Goal: Check status: Check status

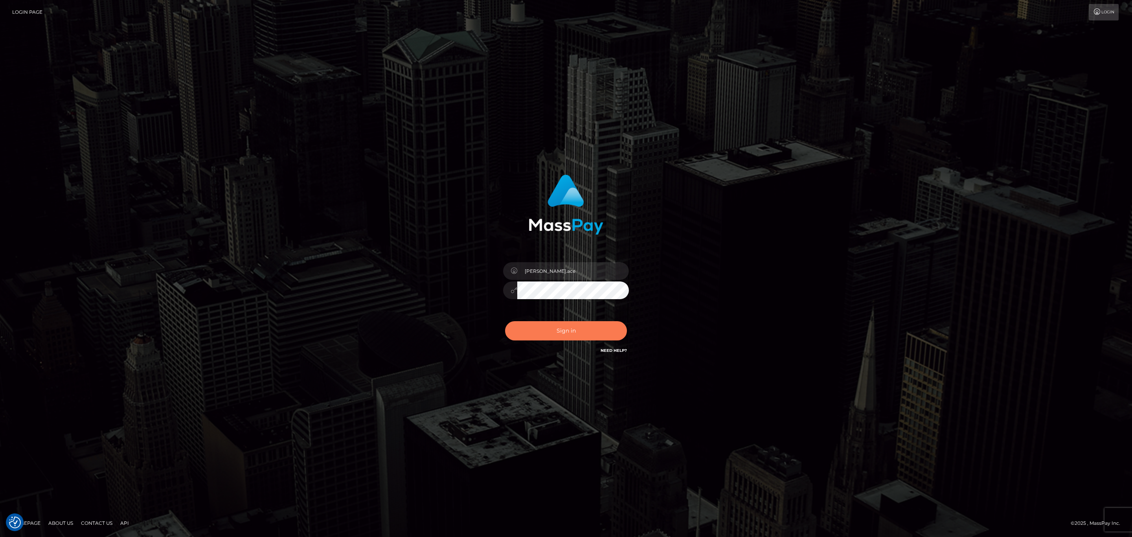
drag, startPoint x: 570, startPoint y: 338, endPoint x: 544, endPoint y: 252, distance: 89.9
click at [544, 252] on div "sean.ace Sign in" at bounding box center [566, 265] width 206 height 192
click at [549, 265] on input "sean.ace" at bounding box center [573, 271] width 112 height 18
type input "Sean.silversocial1"
click at [581, 316] on div "Sign in Need Help?" at bounding box center [566, 333] width 138 height 35
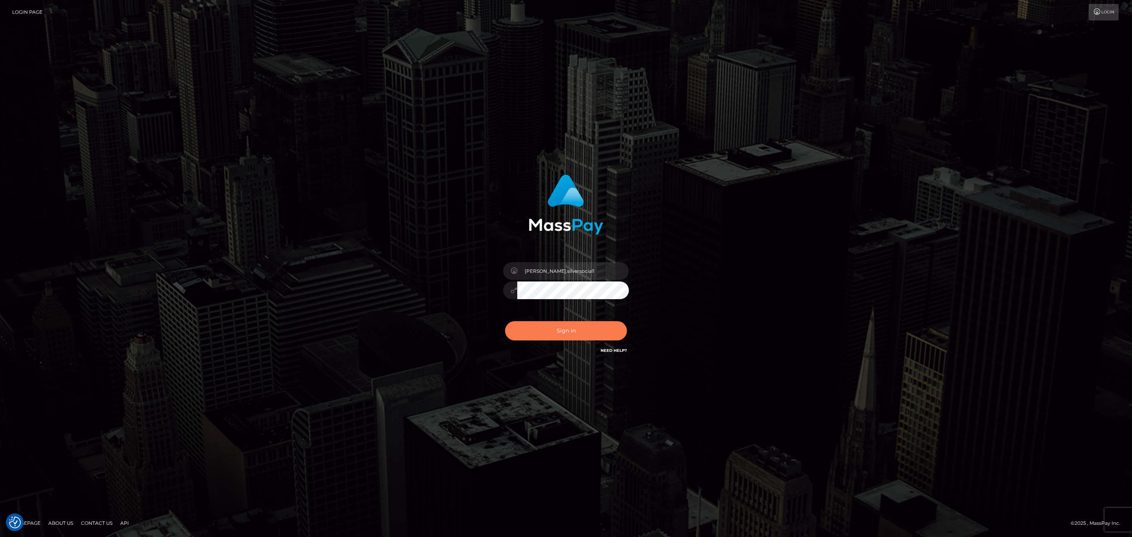
click at [580, 328] on button "Sign in" at bounding box center [566, 330] width 122 height 19
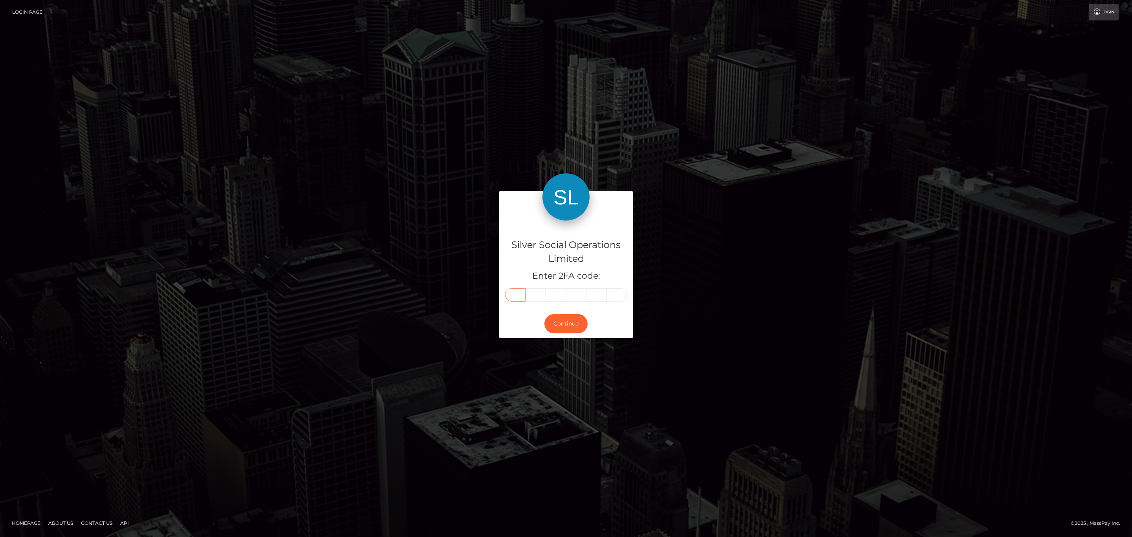
click at [521, 289] on input "text" at bounding box center [515, 294] width 20 height 13
paste input "2"
type input "2"
type input "3"
type input "1"
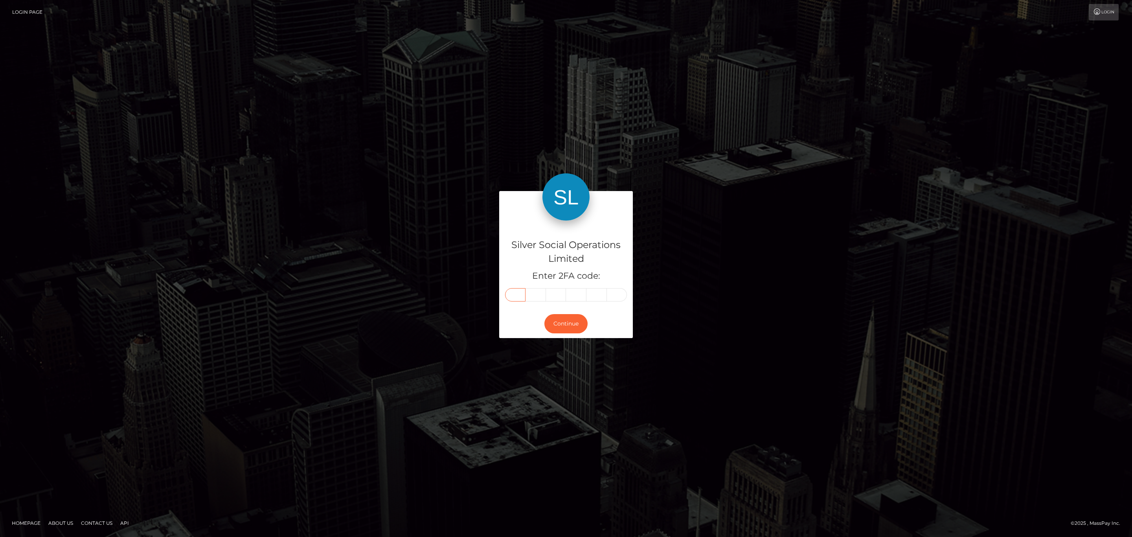
type input "9"
type input "1"
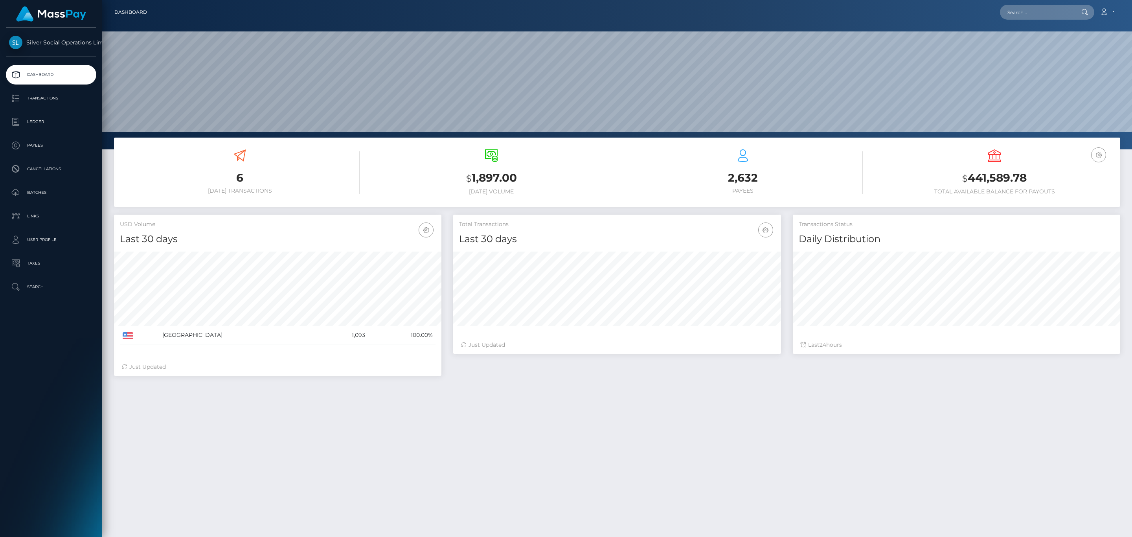
scroll to position [139, 327]
click at [58, 94] on p "Transactions" at bounding box center [51, 98] width 84 height 12
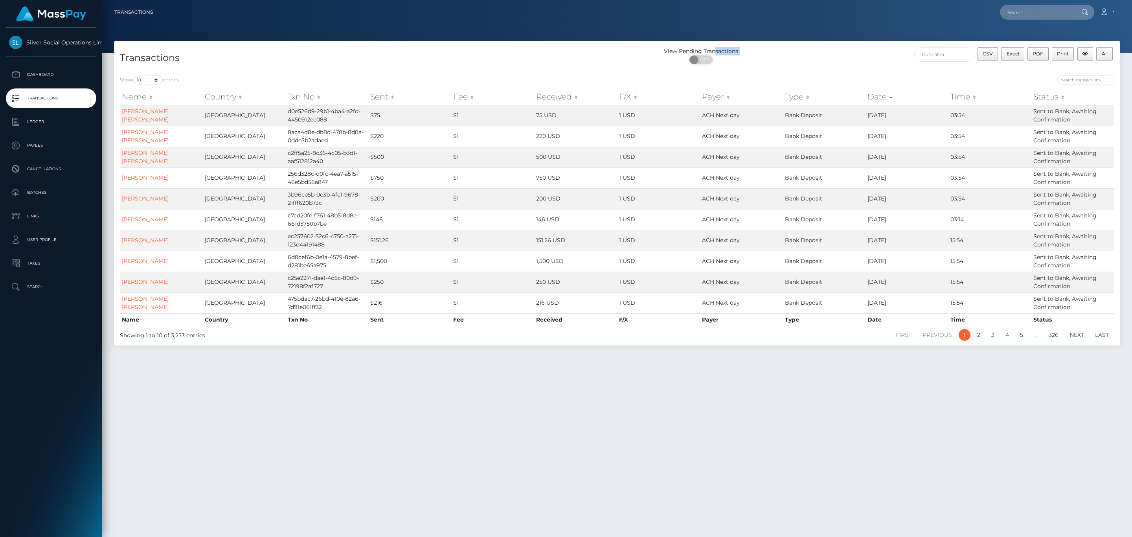
click at [716, 55] on div "View Pending Transactions ON OFF" at bounding box center [701, 57] width 168 height 21
click at [710, 64] on div "ON OFF" at bounding box center [701, 61] width 168 height 13
click at [708, 61] on span "OFF" at bounding box center [704, 59] width 20 height 9
checkbox input "true"
click at [960, 52] on input "text" at bounding box center [944, 54] width 60 height 15
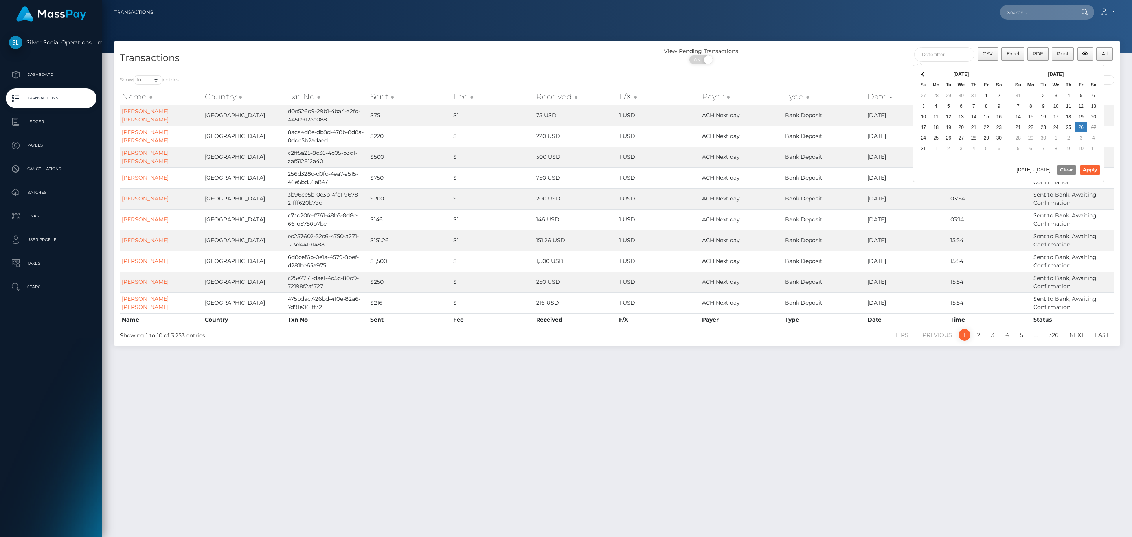
drag, startPoint x: 1083, startPoint y: 67, endPoint x: 1084, endPoint y: 72, distance: 5.3
click at [1083, 67] on div "Sep 2025 Su Mo Tu We Th Fr Sa 31 1 2 3 4 5 6 7 8 9 10 11 12 13 14 15 16 17 18 1…" at bounding box center [1056, 111] width 95 height 92
click at [1100, 182] on div "09/01/2025 - 09/26/2025 Clear Apply" at bounding box center [1009, 170] width 190 height 24
click at [1087, 174] on button "Apply" at bounding box center [1090, 169] width 20 height 9
type input "09/01/2025 - 09/26/2025"
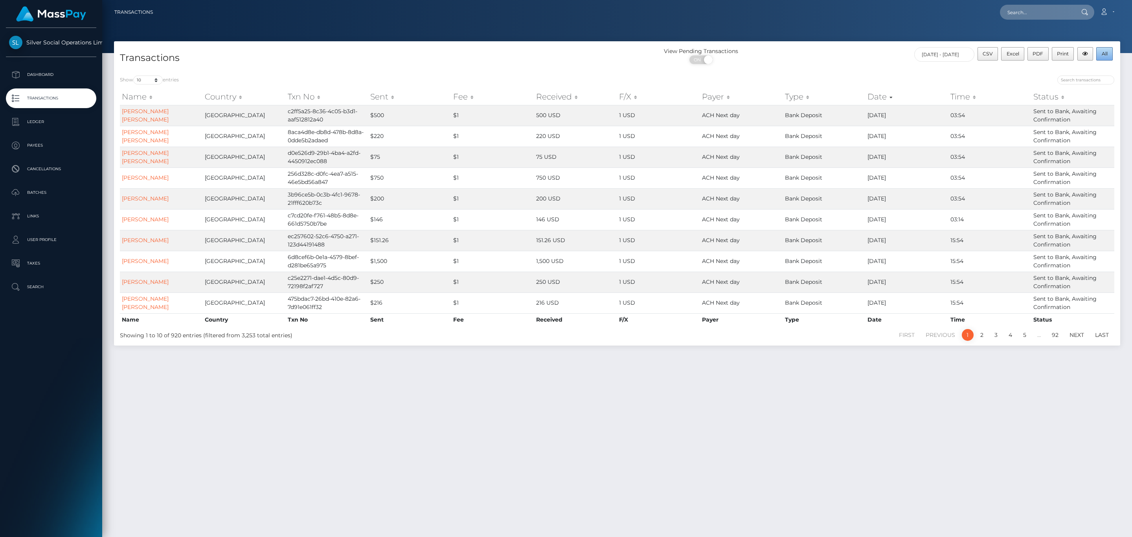
click at [1109, 48] on button "All" at bounding box center [1104, 53] width 17 height 13
